Goal: Book appointment/travel/reservation

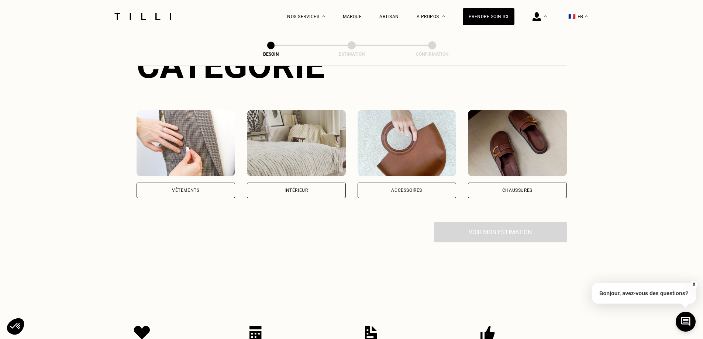
scroll to position [111, 0]
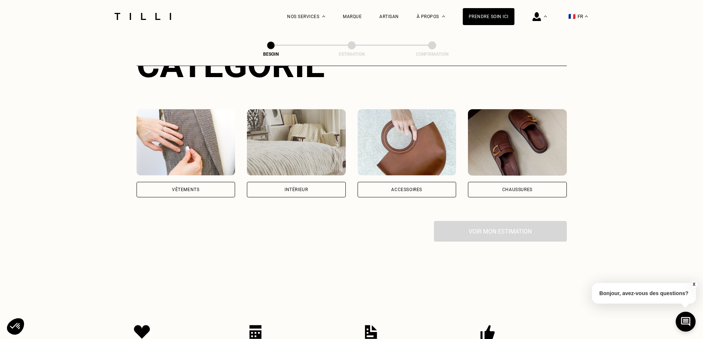
click at [407, 187] on div "Accessoires" at bounding box center [406, 189] width 31 height 4
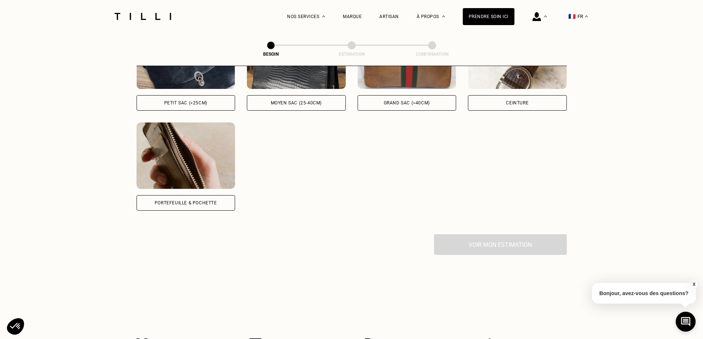
scroll to position [278, 0]
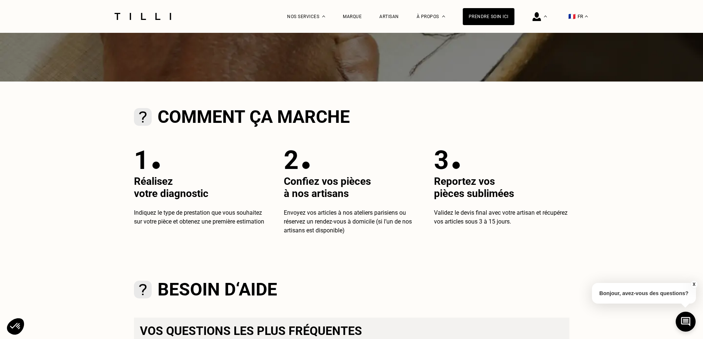
scroll to position [185, 0]
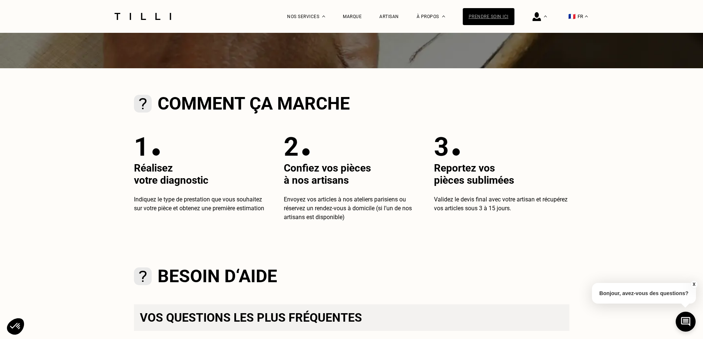
click at [486, 11] on div "Prendre soin ici" at bounding box center [489, 16] width 52 height 17
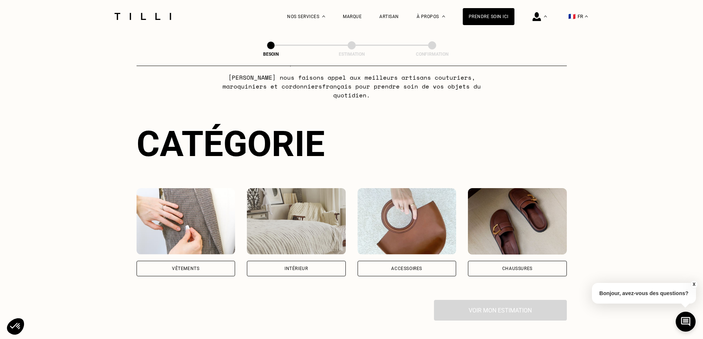
scroll to position [74, 0]
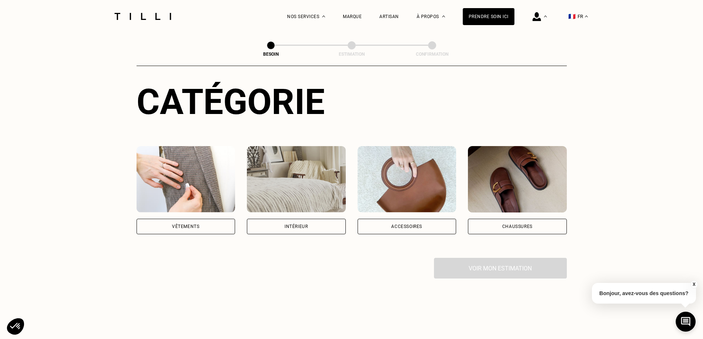
click at [314, 190] on img at bounding box center [296, 179] width 99 height 66
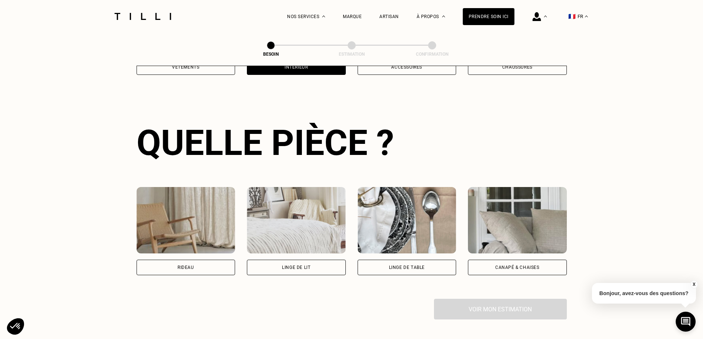
scroll to position [299, 0]
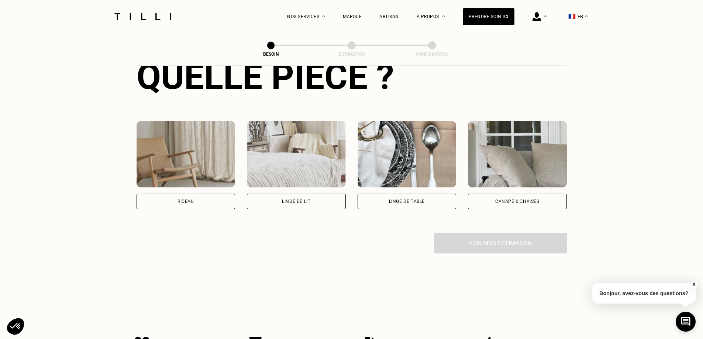
click at [525, 194] on div "Canapé & chaises" at bounding box center [517, 202] width 99 height 16
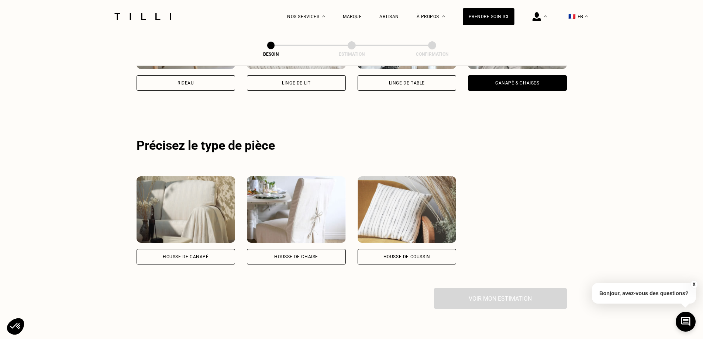
scroll to position [443, 0]
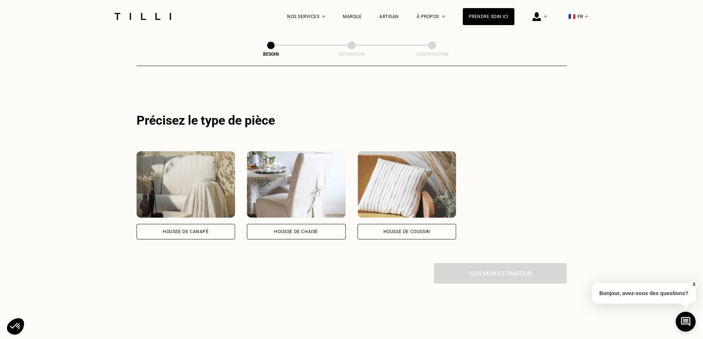
click at [187, 230] on div "Housse de canapé" at bounding box center [186, 232] width 46 height 4
select select "FR"
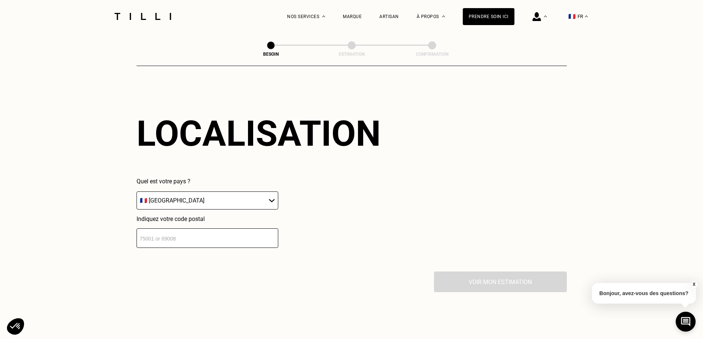
scroll to position [617, 0]
click at [205, 193] on select "🇩🇪 [GEOGRAPHIC_DATA] 🇦🇹 [GEOGRAPHIC_DATA] 🇧🇪 [GEOGRAPHIC_DATA] 🇧🇬 Bulgarie 🇨🇾 C…" at bounding box center [208, 200] width 142 height 18
click at [202, 233] on input "number" at bounding box center [208, 238] width 142 height 20
click at [179, 235] on input "34" at bounding box center [208, 238] width 142 height 20
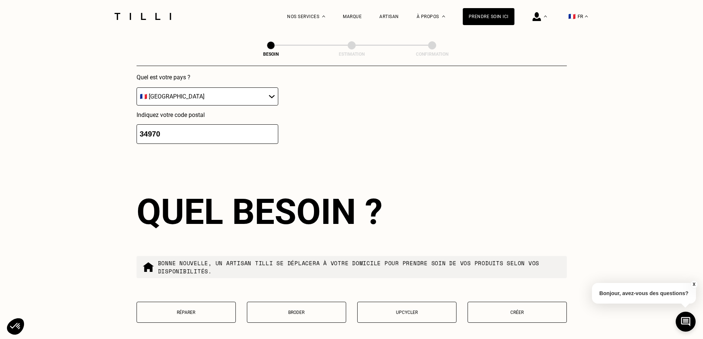
scroll to position [801, 0]
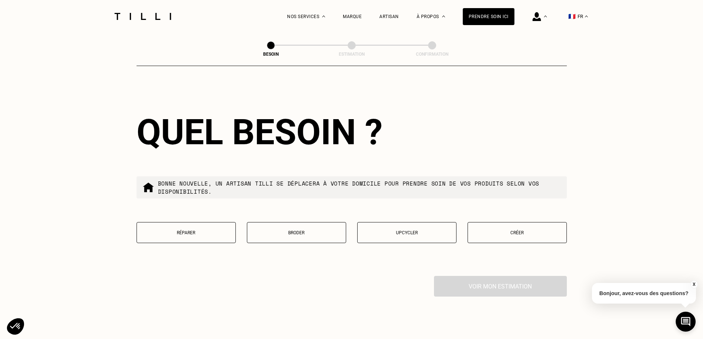
type input "34970"
click at [174, 226] on button "Réparer" at bounding box center [186, 232] width 99 height 21
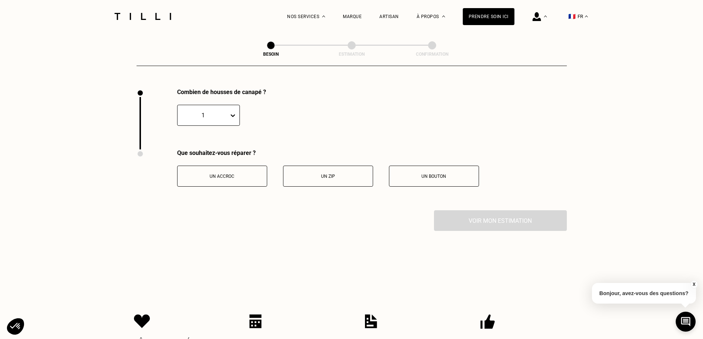
scroll to position [990, 0]
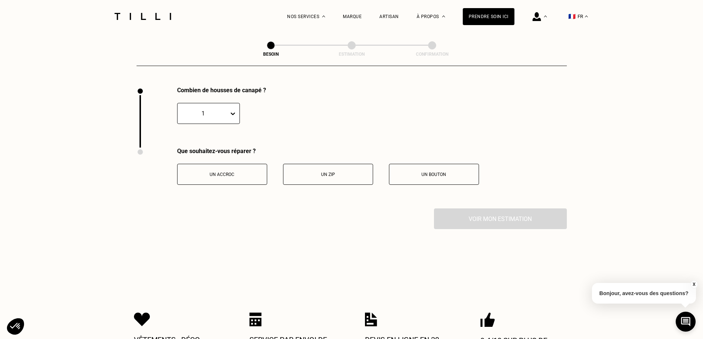
click at [237, 112] on div at bounding box center [234, 113] width 10 height 13
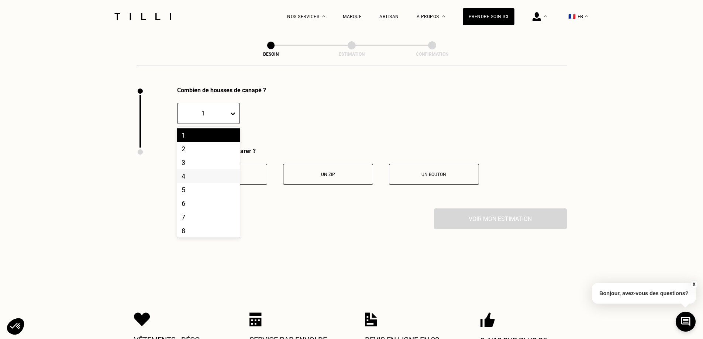
click at [187, 176] on div "4" at bounding box center [208, 176] width 63 height 14
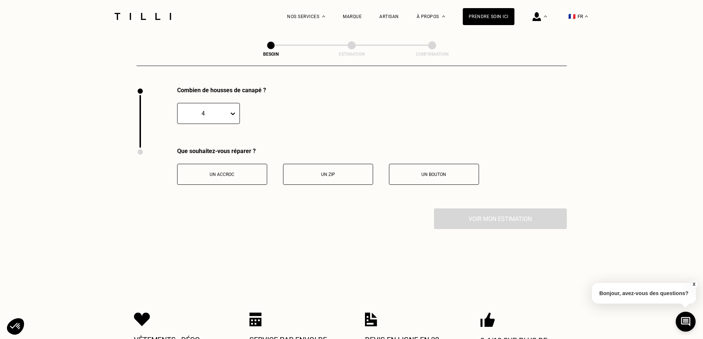
click at [310, 167] on button "Un zip" at bounding box center [328, 174] width 90 height 21
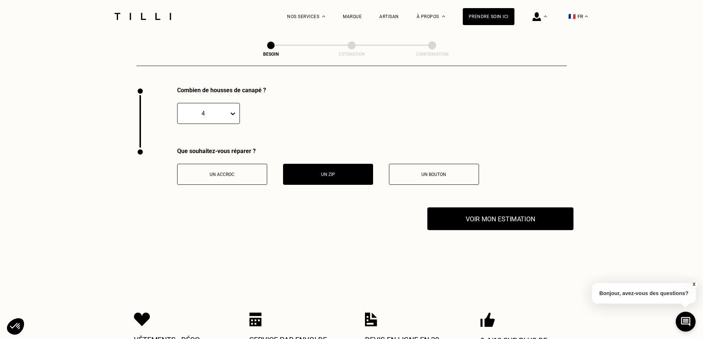
click at [492, 220] on button "Voir mon estimation" at bounding box center [500, 218] width 146 height 23
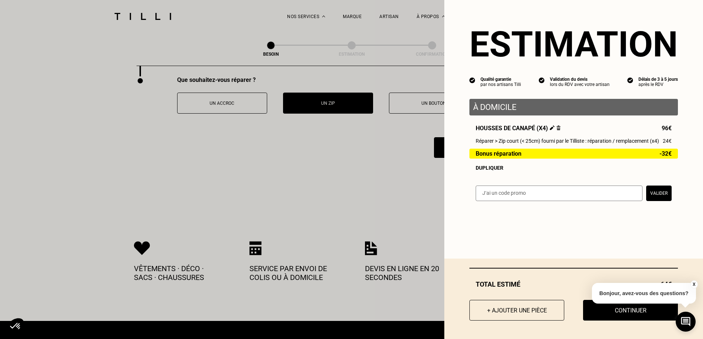
scroll to position [1064, 0]
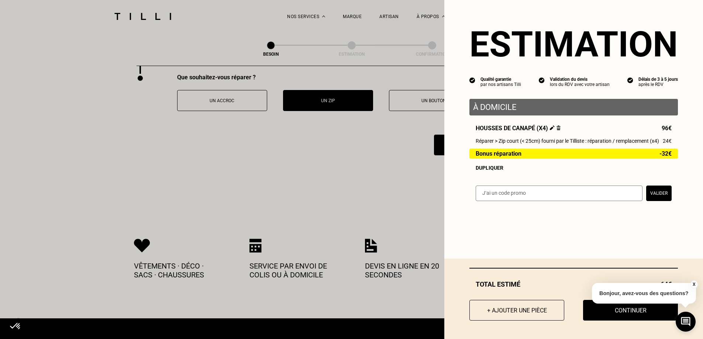
click at [694, 286] on button "X" at bounding box center [693, 285] width 7 height 8
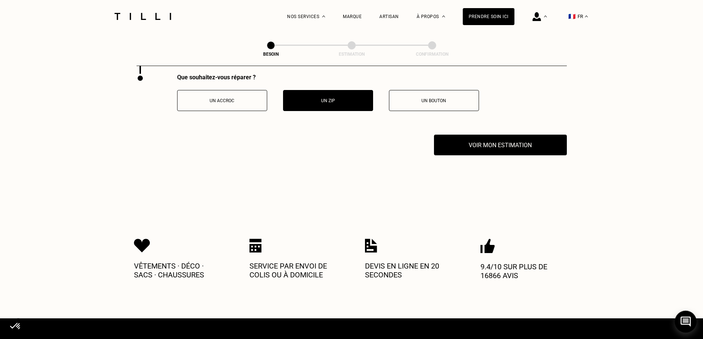
click at [680, 326] on icon at bounding box center [686, 322] width 12 height 20
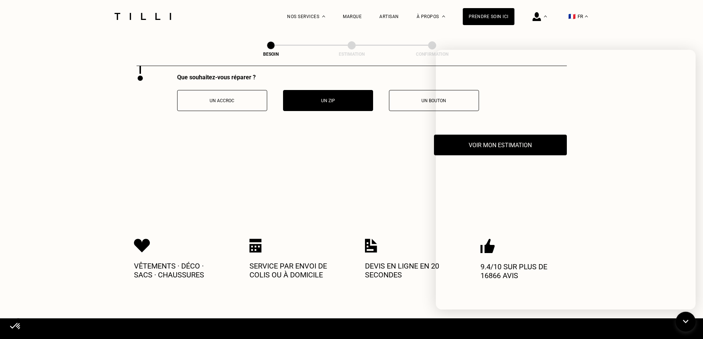
click at [303, 141] on div "Voir mon estimation" at bounding box center [352, 145] width 430 height 21
click at [684, 322] on icon at bounding box center [686, 322] width 12 height 20
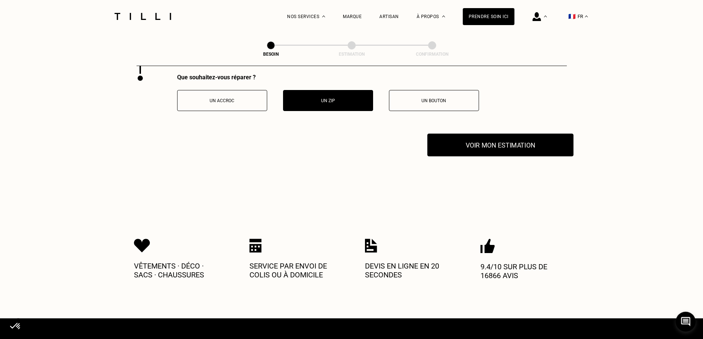
click at [503, 147] on button "Voir mon estimation" at bounding box center [500, 145] width 146 height 23
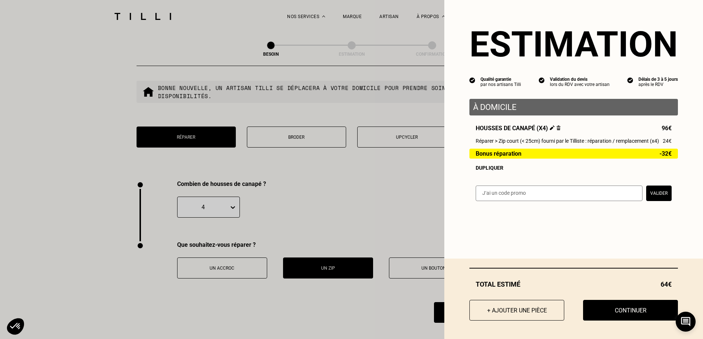
scroll to position [879, 0]
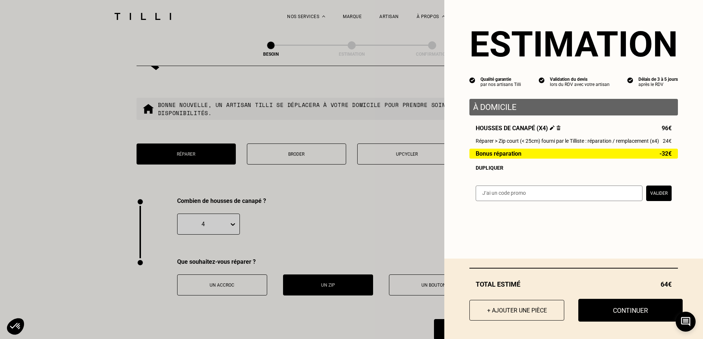
click at [624, 313] on button "Continuer" at bounding box center [630, 310] width 104 height 23
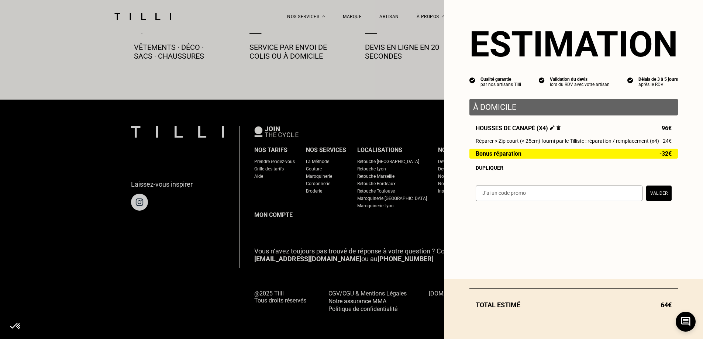
scroll to position [409, 0]
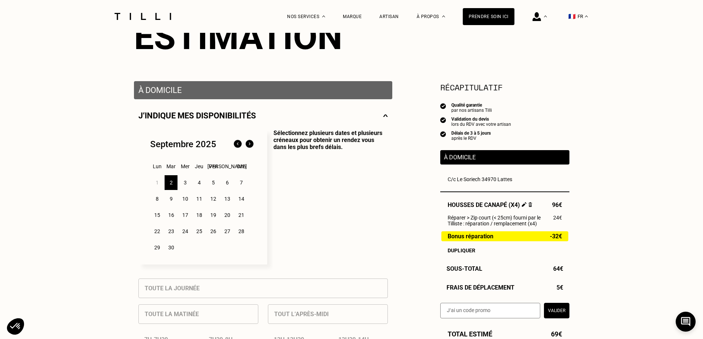
scroll to position [111, 0]
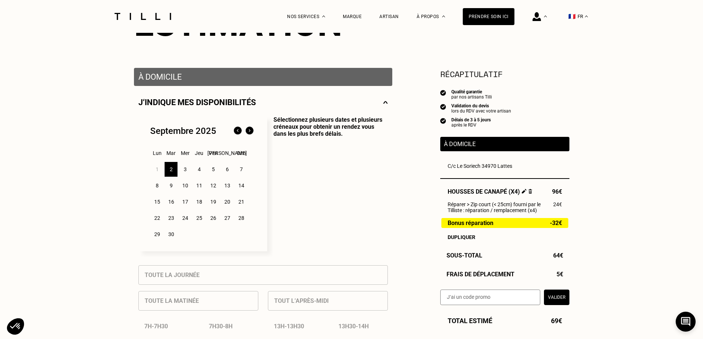
click at [180, 172] on div "3" at bounding box center [185, 169] width 13 height 15
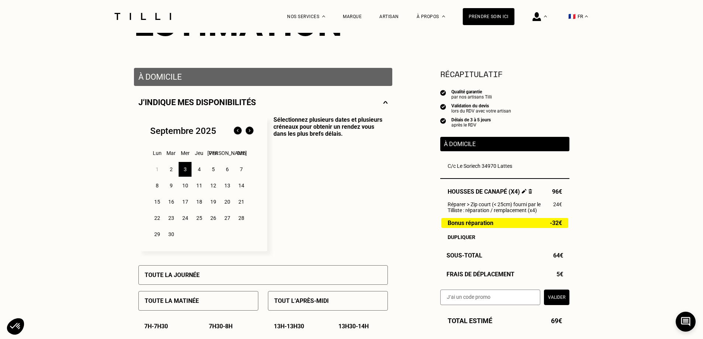
click at [173, 172] on div "2" at bounding box center [171, 169] width 13 height 15
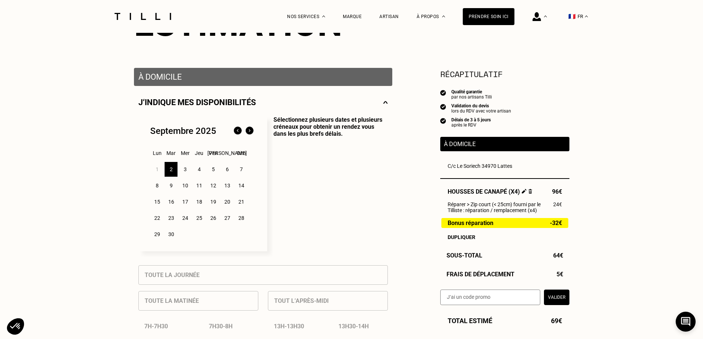
click at [177, 172] on div "2" at bounding box center [171, 169] width 13 height 15
click at [183, 172] on div "3" at bounding box center [185, 169] width 13 height 15
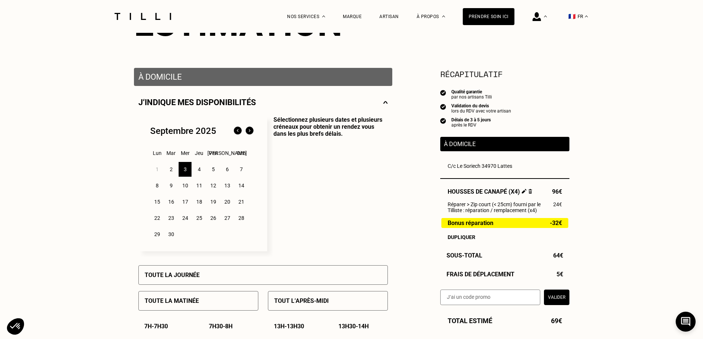
click at [175, 172] on div "2" at bounding box center [171, 169] width 13 height 15
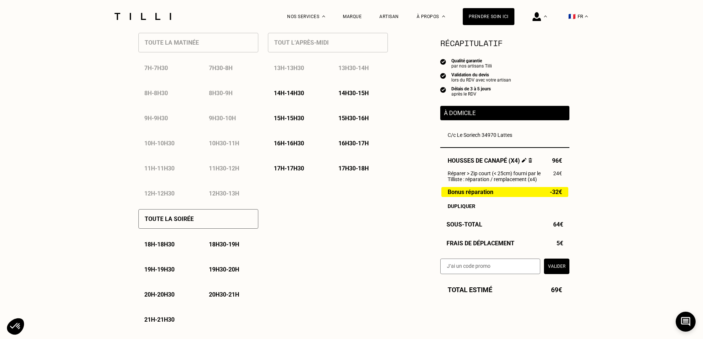
scroll to position [332, 0]
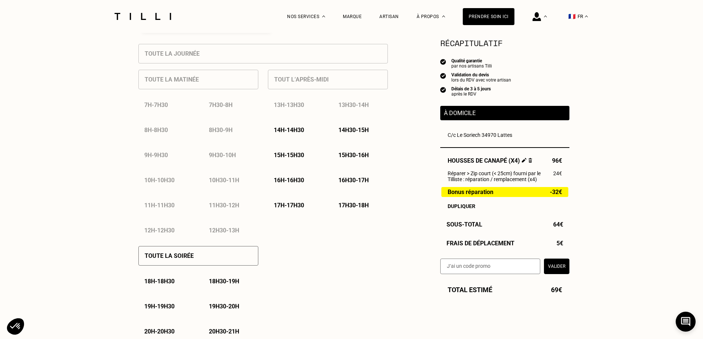
click at [302, 133] on p "14h - 14h30" at bounding box center [289, 130] width 30 height 7
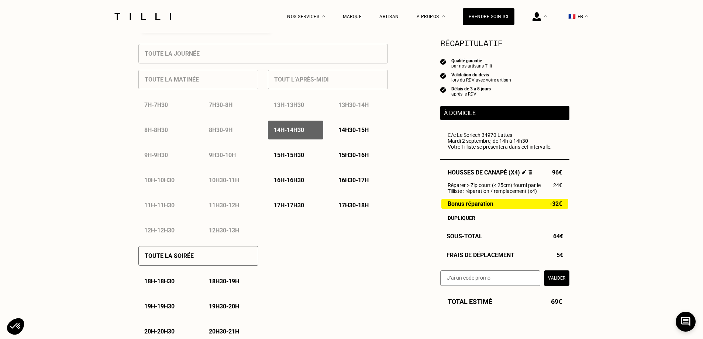
click at [303, 156] on p "15h - 15h30" at bounding box center [289, 155] width 30 height 7
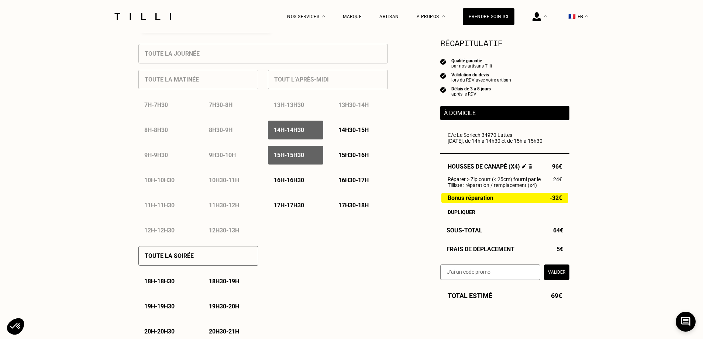
click at [365, 147] on div "13h - 13h30 13h30 - 14h 14h - 14h30 14h30 - 15h 15h - 15h30 15h30 - 16h 16h - 1…" at bounding box center [328, 155] width 120 height 119
click at [368, 134] on p "14h30 - 15h" at bounding box center [353, 130] width 30 height 7
click at [368, 155] on p "15h30 - 16h" at bounding box center [353, 155] width 30 height 7
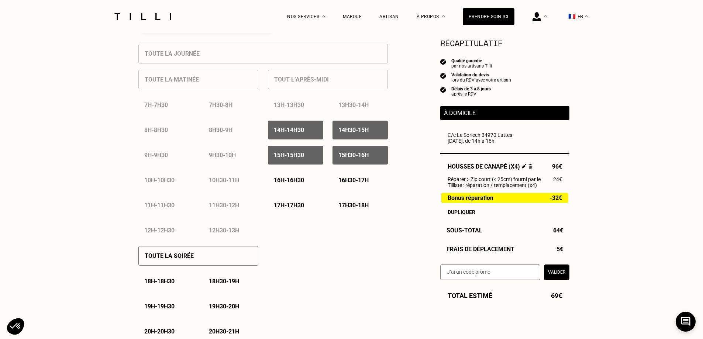
drag, startPoint x: 364, startPoint y: 176, endPoint x: 362, endPoint y: 185, distance: 9.1
click at [364, 176] on div "16h30 - 17h" at bounding box center [360, 180] width 55 height 19
click at [303, 183] on p "16h - 16h30" at bounding box center [289, 180] width 30 height 7
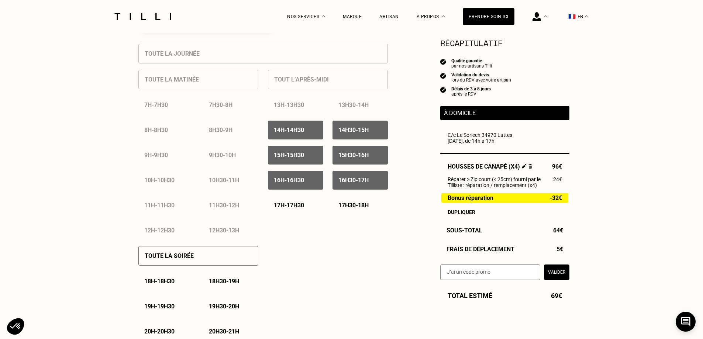
drag, startPoint x: 296, startPoint y: 199, endPoint x: 323, endPoint y: 220, distance: 33.7
click at [296, 200] on div "17h - 17h30" at bounding box center [295, 205] width 55 height 19
click at [350, 215] on div "17h30 - 18h" at bounding box center [360, 205] width 55 height 19
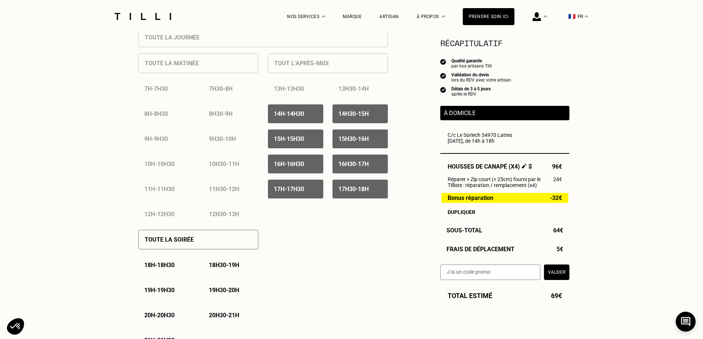
scroll to position [369, 0]
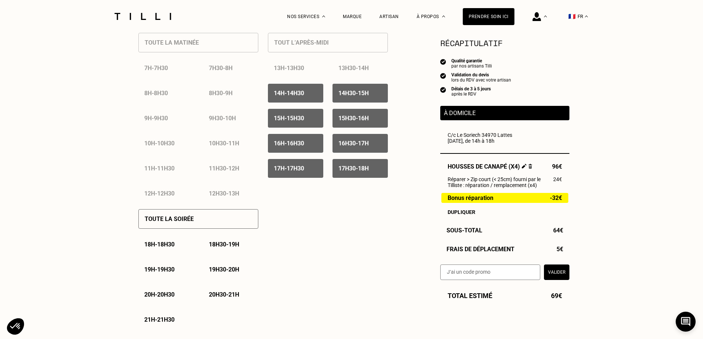
click at [153, 248] on p "18h - 18h30" at bounding box center [159, 244] width 30 height 7
click at [232, 247] on p "18h30 - 19h" at bounding box center [224, 244] width 30 height 7
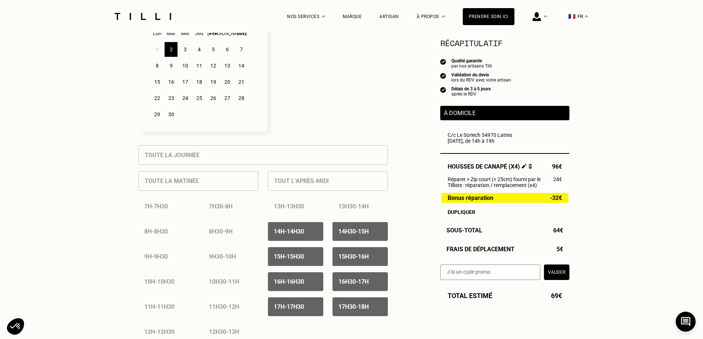
scroll to position [185, 0]
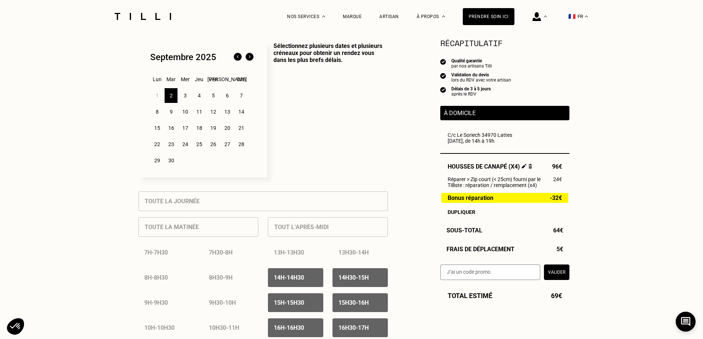
click at [249, 60] on img at bounding box center [250, 57] width 12 height 12
click at [230, 57] on div "[DATE]" at bounding box center [202, 57] width 105 height 12
click at [236, 57] on img at bounding box center [238, 57] width 12 height 12
click at [192, 95] on div "1 2 3 4 5 6 7 8 9 10 11 12 13 14 15 16 17 18 19 20 21 22 23 24 25 26 27 28 29 30" at bounding box center [202, 127] width 105 height 81
click at [188, 97] on div "3" at bounding box center [185, 95] width 13 height 15
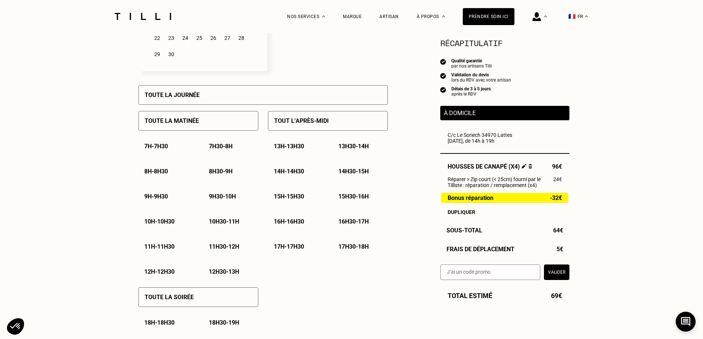
scroll to position [295, 0]
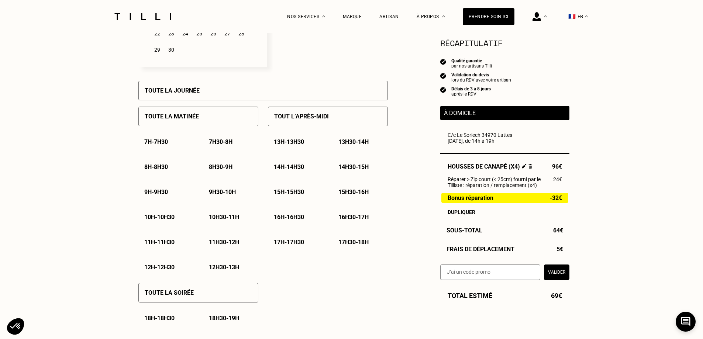
click at [221, 194] on p "9h30 - 10h" at bounding box center [222, 192] width 27 height 7
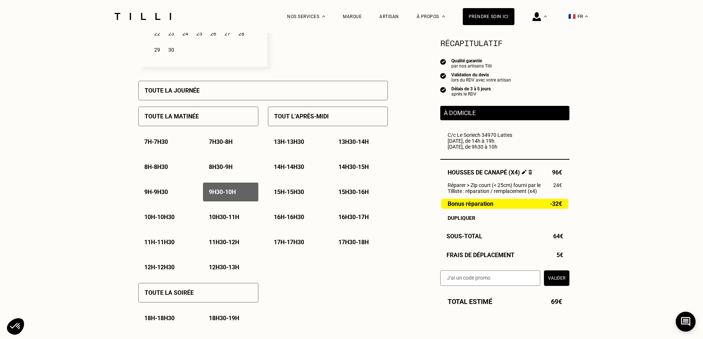
click at [165, 221] on p "10h - 10h30" at bounding box center [159, 217] width 30 height 7
click at [233, 221] on p "10h30 - 11h" at bounding box center [224, 217] width 30 height 7
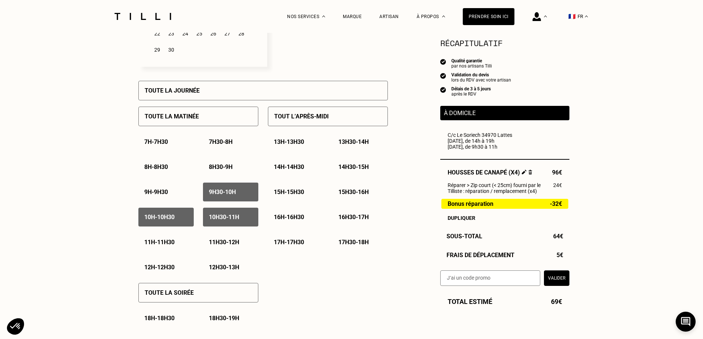
click at [149, 240] on div "11h - 11h30" at bounding box center [165, 242] width 55 height 19
click at [225, 242] on p "11h30 - 12h" at bounding box center [224, 242] width 30 height 7
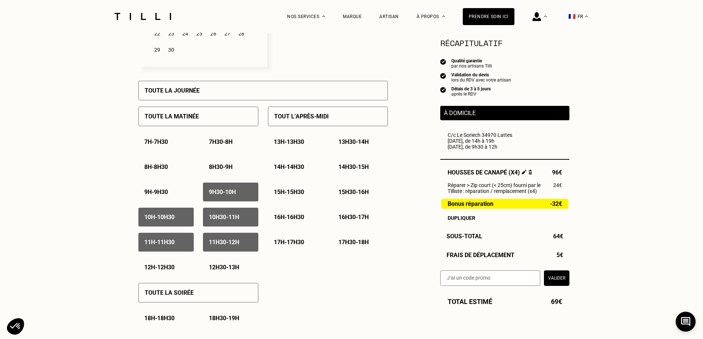
click at [152, 269] on p "12h - 12h30" at bounding box center [159, 267] width 30 height 7
click at [240, 274] on div "12h30 - 13h" at bounding box center [230, 267] width 55 height 19
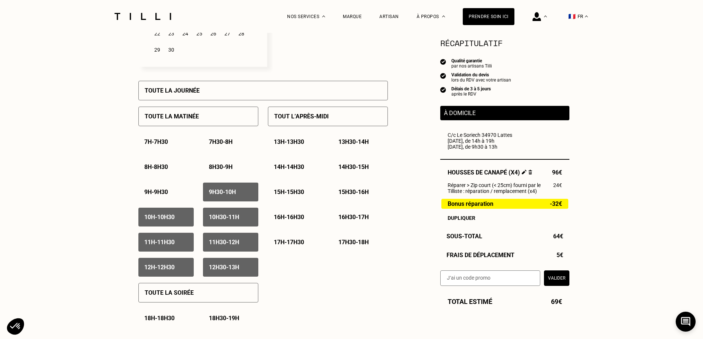
click at [290, 144] on p "13h - 13h30" at bounding box center [289, 141] width 30 height 7
click at [344, 144] on p "13h30 - 14h" at bounding box center [353, 141] width 30 height 7
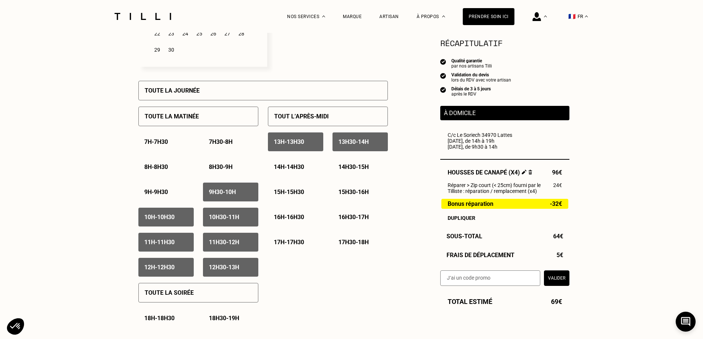
click at [309, 167] on div "14h - 14h30" at bounding box center [295, 167] width 55 height 19
click at [344, 170] on p "14h30 - 15h" at bounding box center [353, 167] width 30 height 7
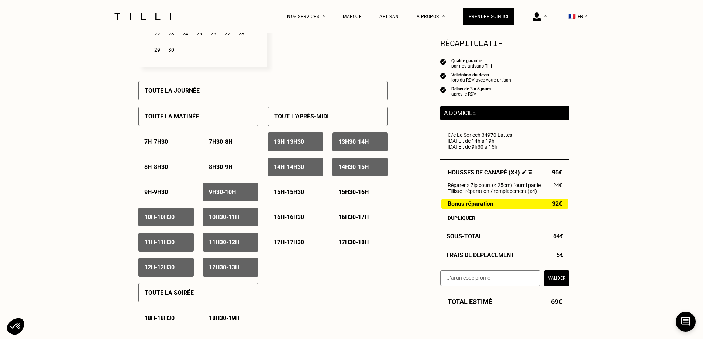
click at [303, 194] on p "15h - 15h30" at bounding box center [289, 192] width 30 height 7
click at [341, 196] on p "15h30 - 16h" at bounding box center [353, 192] width 30 height 7
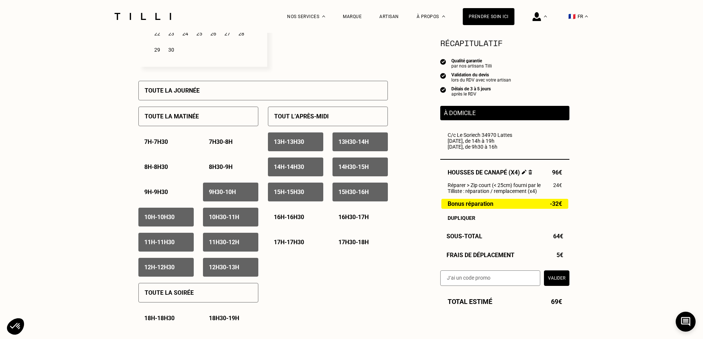
click at [297, 217] on p "16h - 16h30" at bounding box center [289, 217] width 30 height 7
click at [350, 219] on p "16h30 - 17h" at bounding box center [353, 217] width 30 height 7
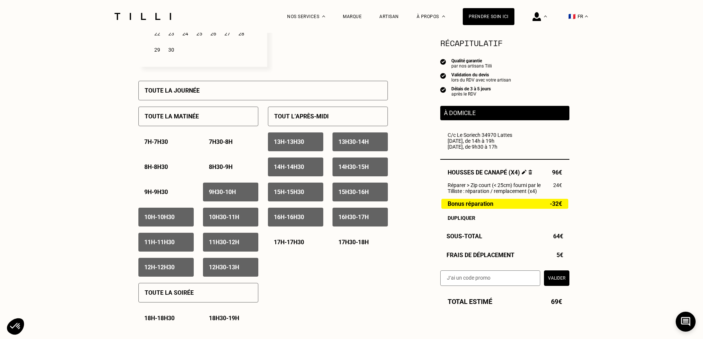
click at [289, 251] on div "17h - 17h30" at bounding box center [295, 242] width 55 height 19
click at [354, 246] on p "17h30 - 18h" at bounding box center [353, 242] width 30 height 7
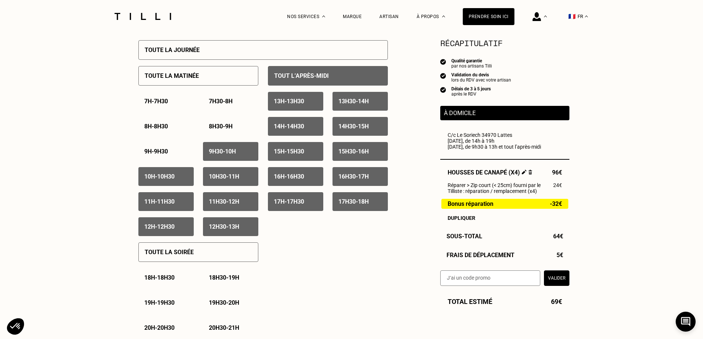
scroll to position [406, 0]
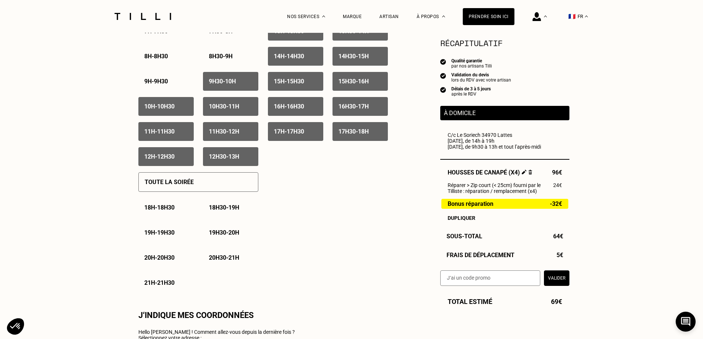
click at [166, 210] on p "18h - 18h30" at bounding box center [159, 207] width 30 height 7
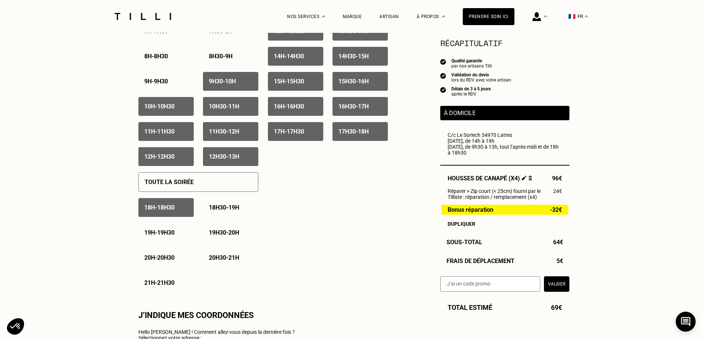
click at [233, 211] on p "18h30 - 19h" at bounding box center [224, 207] width 30 height 7
click at [219, 208] on p "18h30 - 19h" at bounding box center [224, 207] width 30 height 7
click at [159, 207] on p "18h - 18h30" at bounding box center [159, 207] width 30 height 7
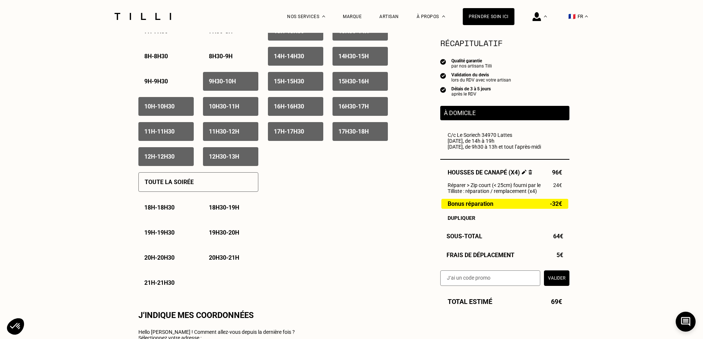
click at [209, 165] on div "12h30 - 13h" at bounding box center [230, 156] width 55 height 19
click at [170, 160] on p "12h - 12h30" at bounding box center [159, 156] width 30 height 7
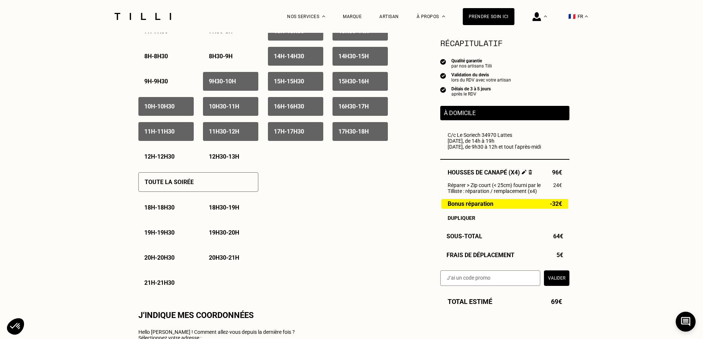
click at [167, 134] on p "11h - 11h30" at bounding box center [159, 131] width 30 height 7
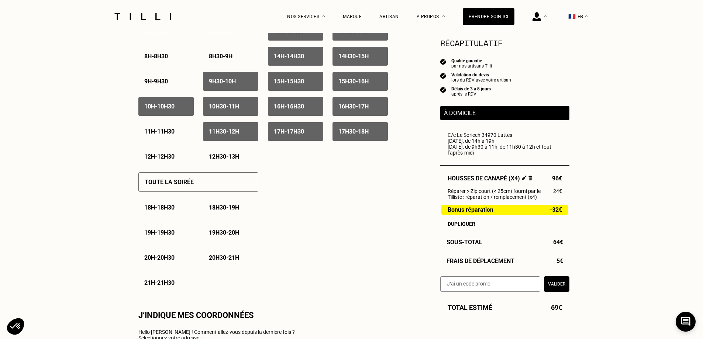
click at [239, 133] on p "11h30 - 12h" at bounding box center [224, 131] width 30 height 7
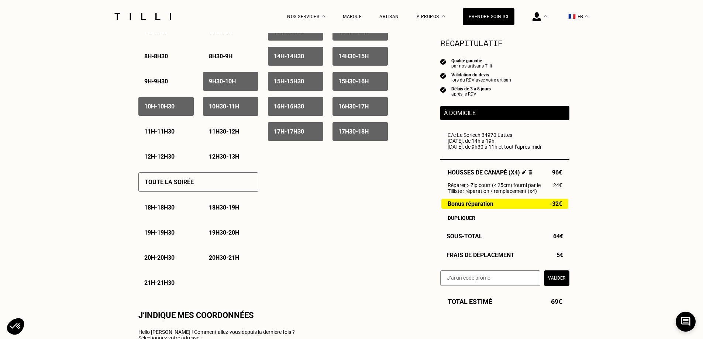
click at [236, 110] on p "10h30 - 11h" at bounding box center [224, 106] width 30 height 7
click at [165, 104] on div "10h - 10h30" at bounding box center [165, 106] width 55 height 19
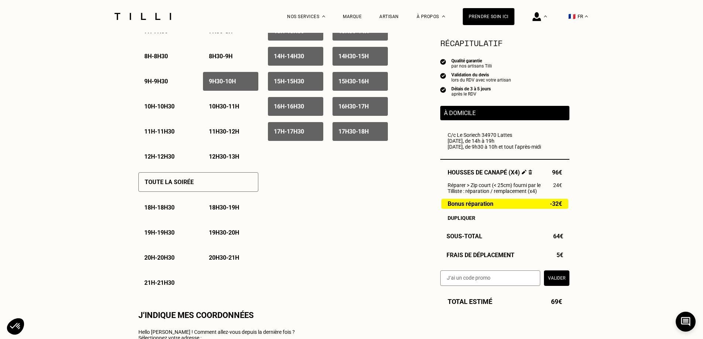
drag, startPoint x: 249, startPoint y: 75, endPoint x: 250, endPoint y: 81, distance: 6.0
click at [250, 75] on div "9h30 - 10h" at bounding box center [230, 81] width 55 height 19
click at [282, 135] on p "17h - 17h30" at bounding box center [289, 131] width 30 height 7
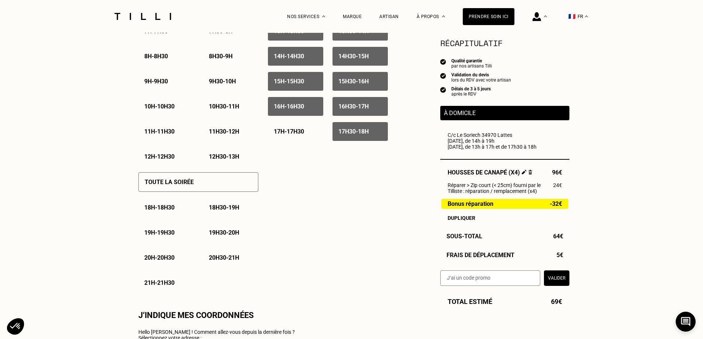
click at [369, 134] on p "17h30 - 18h" at bounding box center [353, 131] width 30 height 7
click at [370, 113] on div "16h30 - 17h" at bounding box center [360, 106] width 55 height 19
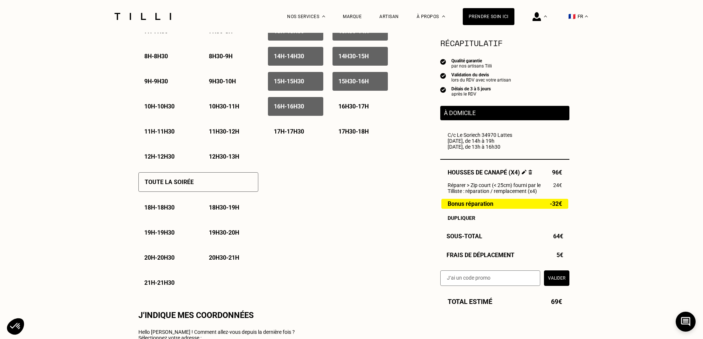
click at [292, 109] on p "16h - 16h30" at bounding box center [289, 106] width 30 height 7
click at [350, 81] on p "15h30 - 16h" at bounding box center [353, 81] width 30 height 7
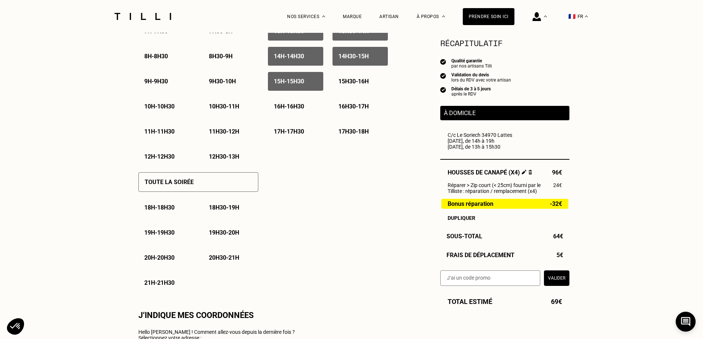
click at [296, 79] on div "15h - 15h30" at bounding box center [295, 81] width 55 height 19
drag, startPoint x: 311, startPoint y: 59, endPoint x: 345, endPoint y: 57, distance: 33.6
click at [312, 58] on div "14h - 14h30" at bounding box center [295, 56] width 55 height 19
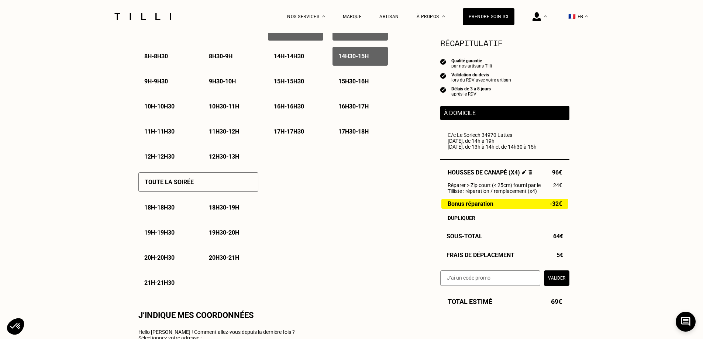
click at [345, 56] on p "14h30 - 15h" at bounding box center [353, 56] width 30 height 7
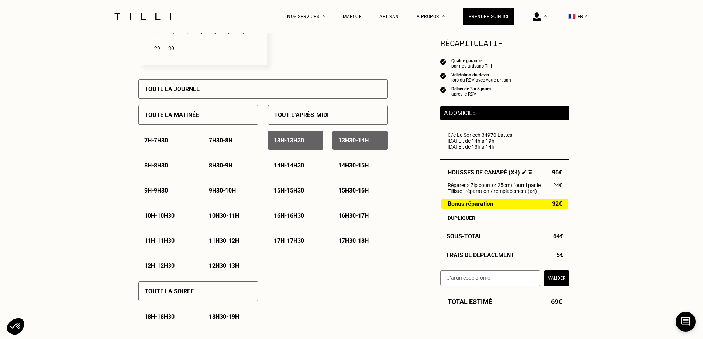
scroll to position [295, 0]
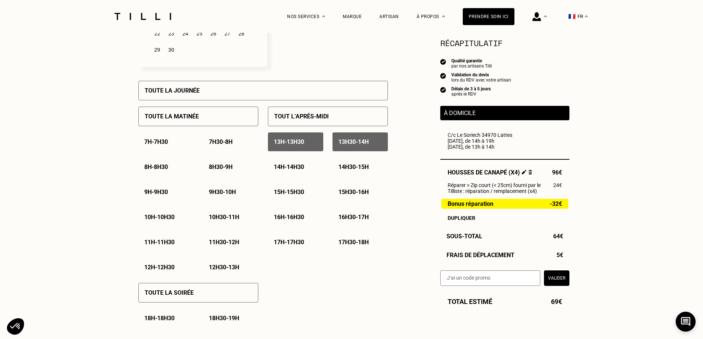
click at [365, 144] on p "13h30 - 14h" at bounding box center [353, 141] width 30 height 7
click at [278, 145] on p "13h - 13h30" at bounding box center [289, 141] width 30 height 7
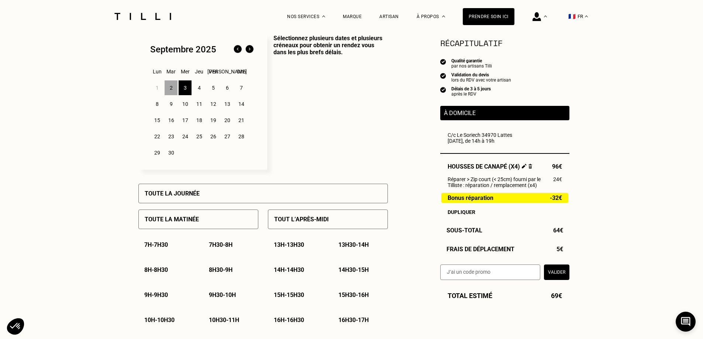
scroll to position [111, 0]
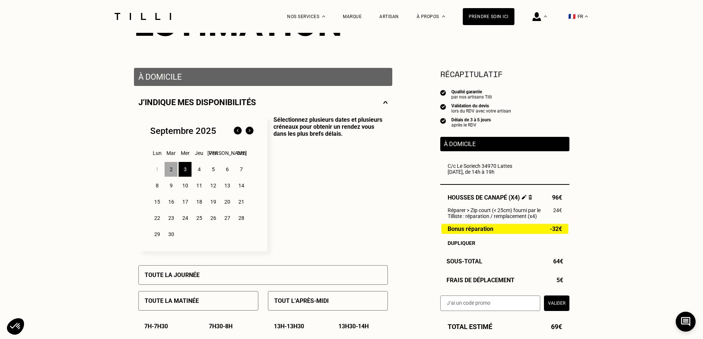
click at [175, 167] on div "2" at bounding box center [171, 169] width 13 height 15
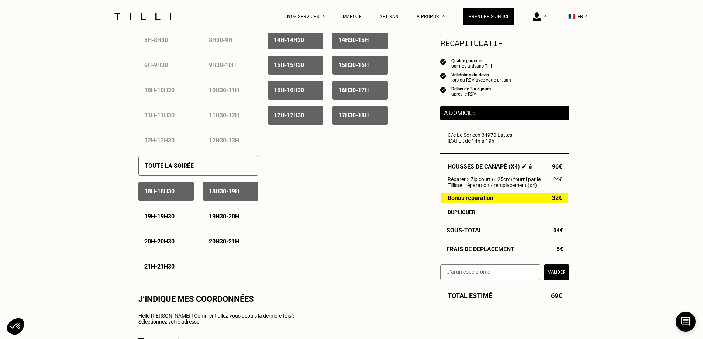
scroll to position [591, 0]
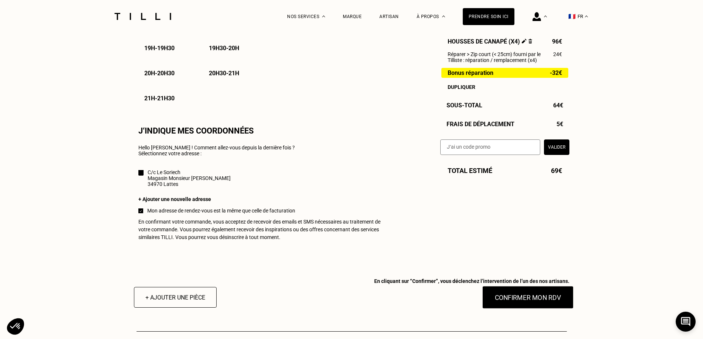
click at [506, 300] on button "Confirmer mon RDV" at bounding box center [528, 297] width 92 height 23
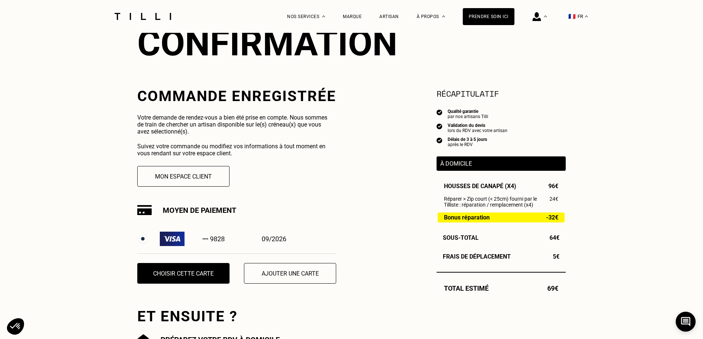
scroll to position [111, 0]
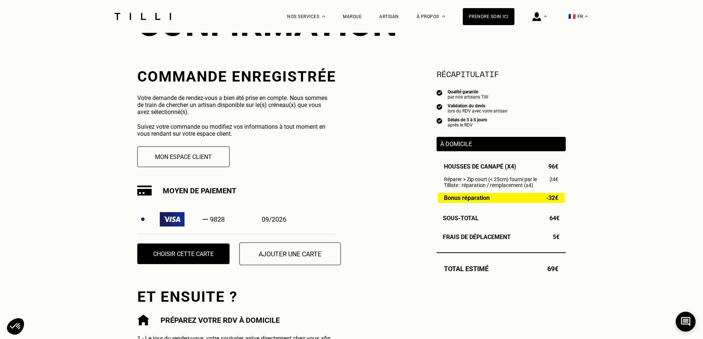
click at [298, 262] on button "Ajouter une carte" at bounding box center [291, 253] width 102 height 23
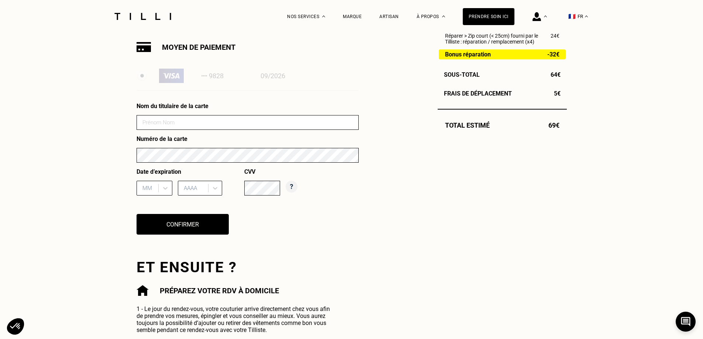
scroll to position [258, 0]
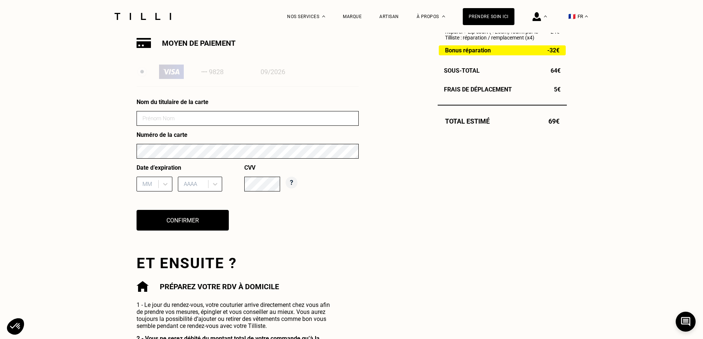
click at [186, 115] on input at bounding box center [248, 118] width 222 height 15
type input "f"
click at [186, 117] on input "[PERSON_NAME]" at bounding box center [248, 118] width 222 height 15
type input "[PERSON_NAME]"
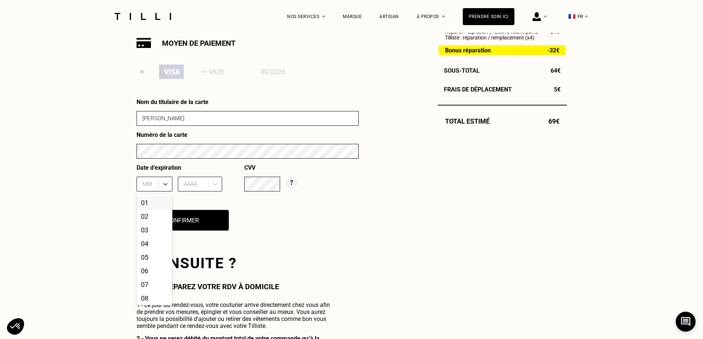
click at [144, 183] on input "text" at bounding box center [142, 184] width 1 height 7
type input "06"
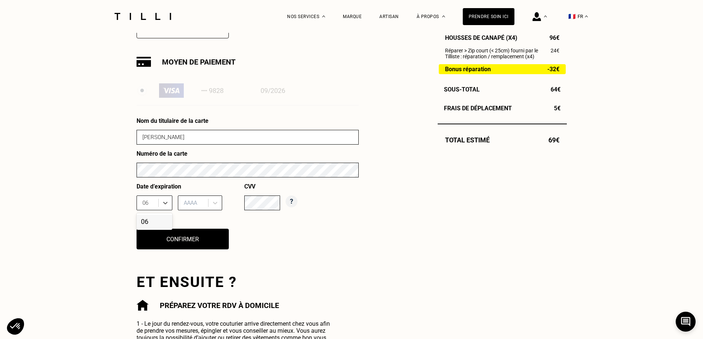
scroll to position [221, 0]
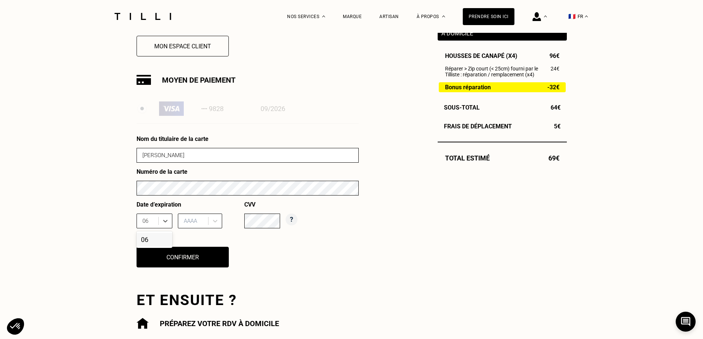
click at [145, 239] on div "06" at bounding box center [155, 240] width 36 height 14
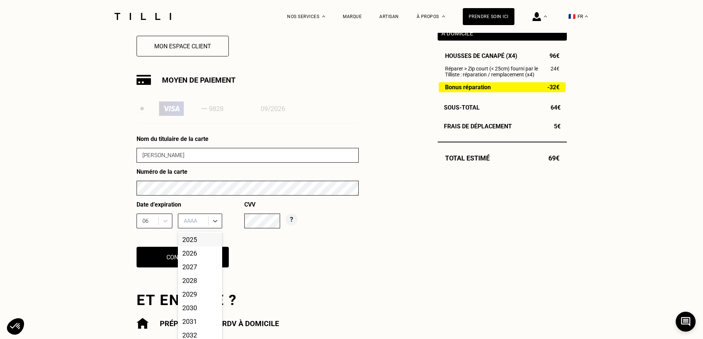
click at [199, 227] on div "10 results available. Use Up and Down to choose options, press Enter to select …" at bounding box center [200, 221] width 44 height 15
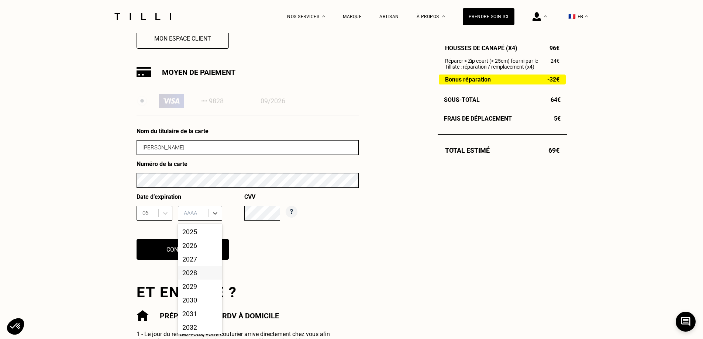
click at [197, 273] on div "2028" at bounding box center [200, 273] width 44 height 14
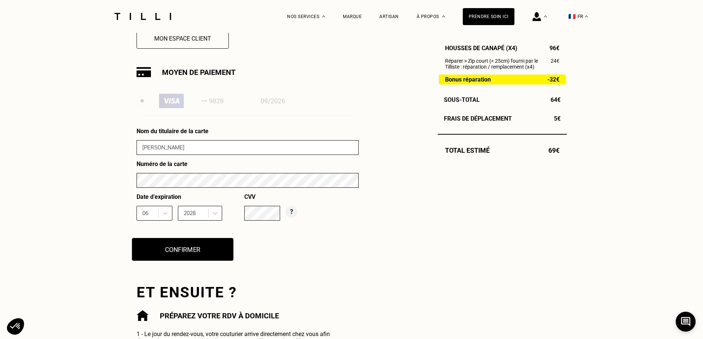
click at [211, 254] on button "Confirmer" at bounding box center [183, 249] width 102 height 23
